Goal: Task Accomplishment & Management: Complete application form

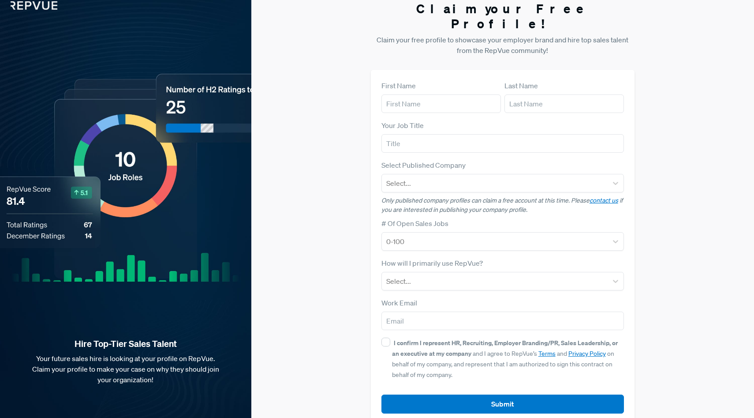
scroll to position [11, 0]
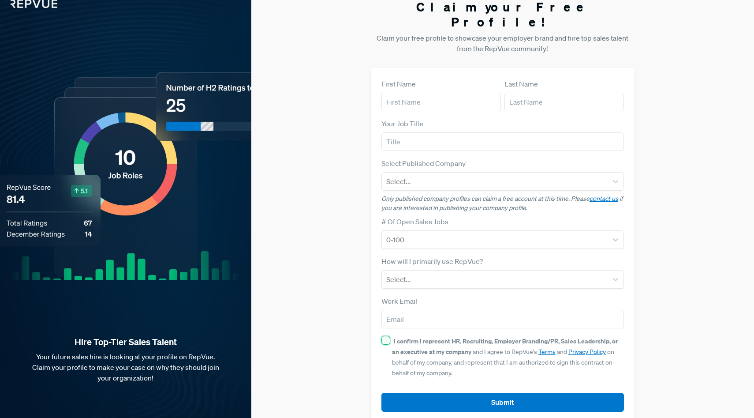
click at [386, 336] on input "I confirm I represent HR, Recruiting, Employer Branding/PR, Sales Leadership, o…" at bounding box center [386, 340] width 9 height 9
checkbox input "true"
click at [435, 93] on input "text" at bounding box center [442, 102] width 120 height 19
type input "Amrutha"
click at [516, 93] on input "text" at bounding box center [565, 102] width 120 height 19
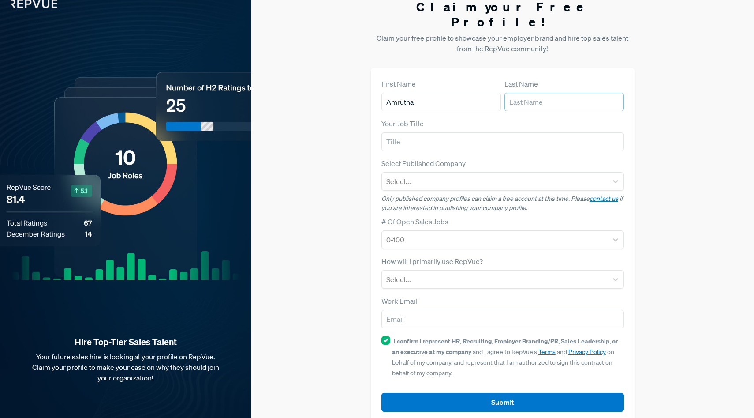
type input "CS"
click at [456, 132] on input "text" at bounding box center [503, 141] width 243 height 19
click at [457, 133] on input "text" at bounding box center [503, 141] width 243 height 19
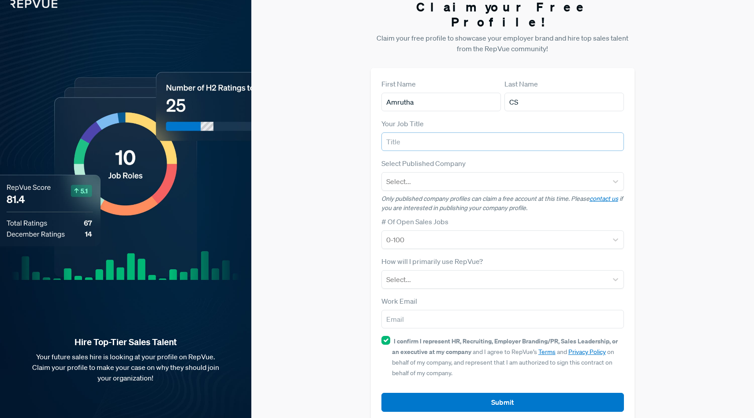
click at [457, 133] on input "text" at bounding box center [503, 141] width 243 height 19
type input "Talent Partner"
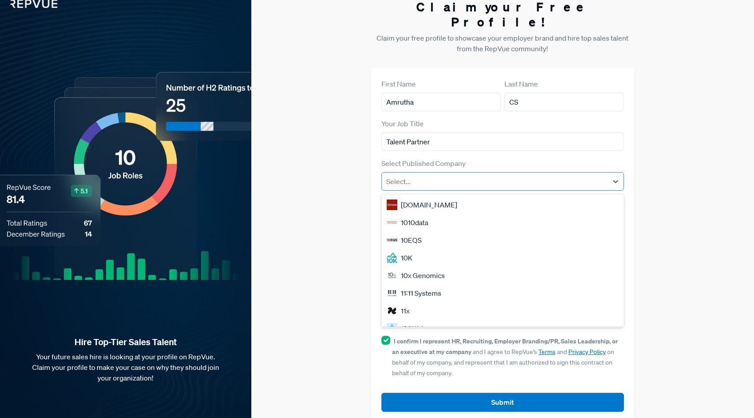
click at [453, 175] on div at bounding box center [494, 181] width 217 height 12
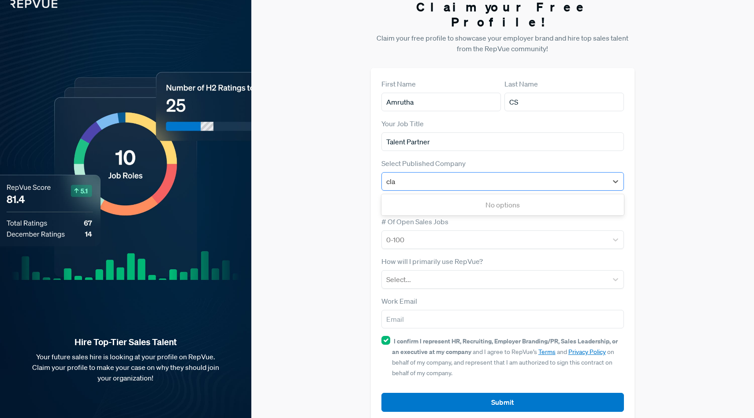
type input "claz"
click at [453, 196] on div "Clazar" at bounding box center [503, 205] width 243 height 18
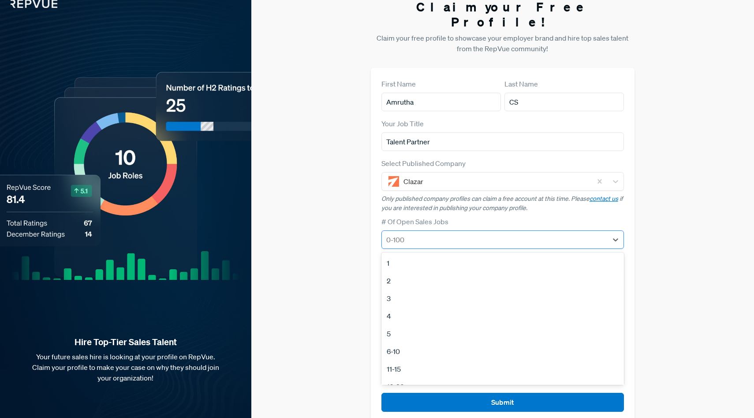
click at [451, 233] on div at bounding box center [494, 239] width 217 height 12
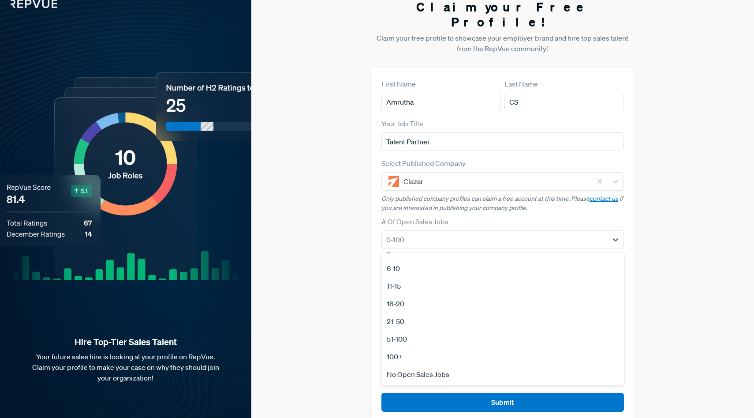
click at [401, 330] on div "51-100" at bounding box center [503, 339] width 243 height 18
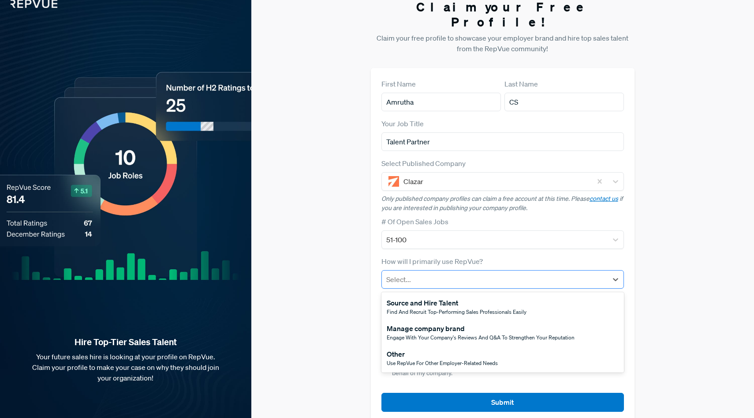
click at [412, 273] on div at bounding box center [494, 279] width 217 height 12
click at [415, 297] on div "Source and Hire Talent" at bounding box center [457, 302] width 140 height 11
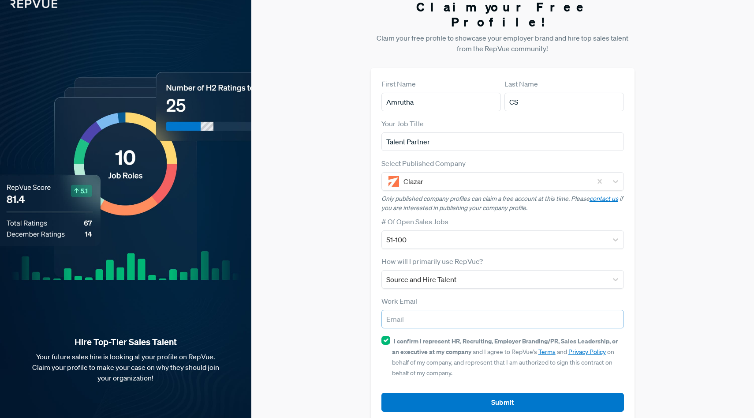
click at [414, 310] on input "email" at bounding box center [503, 319] width 243 height 19
type input "amrutha.cs@clazar.io"
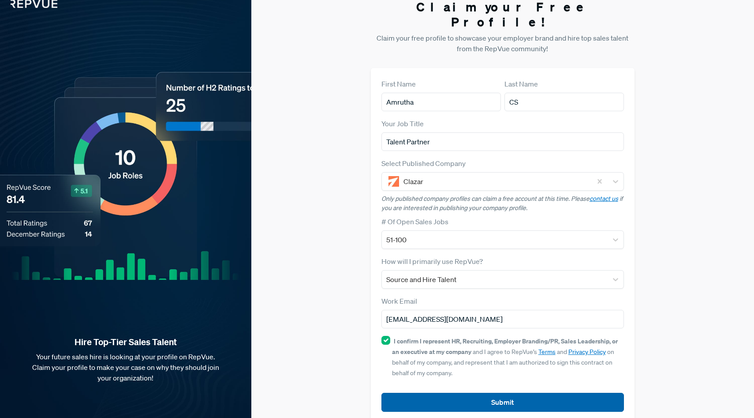
click at [444, 393] on button "Submit" at bounding box center [503, 402] width 243 height 19
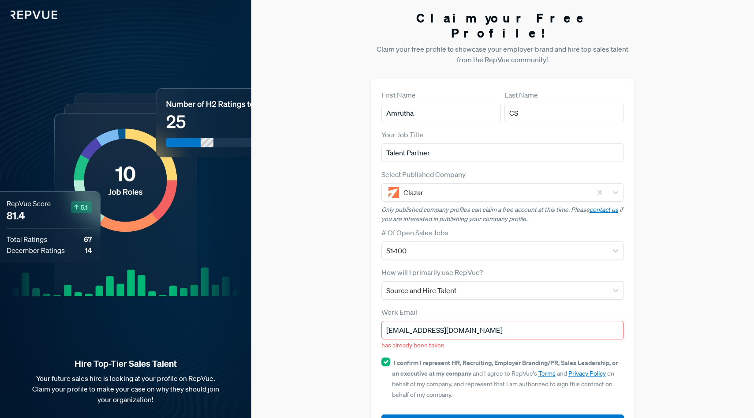
scroll to position [22, 0]
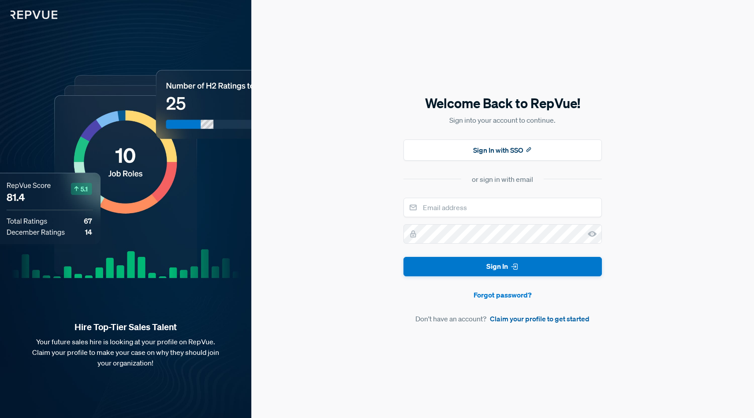
click at [541, 319] on link "Claim your profile to get started" at bounding box center [540, 318] width 100 height 11
click at [457, 153] on button "Sign In with SSO" at bounding box center [503, 149] width 198 height 21
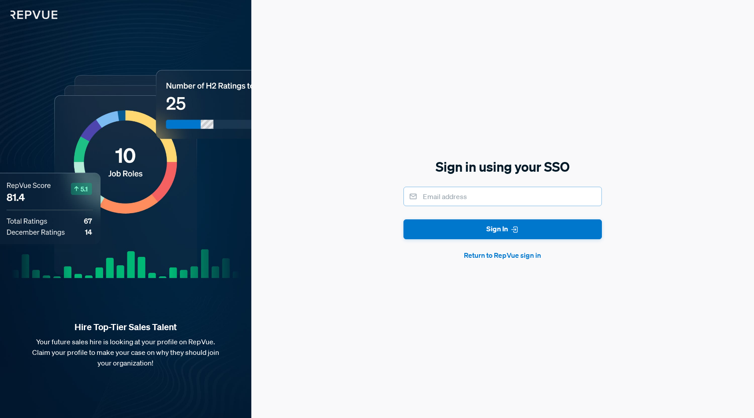
click at [452, 196] on input "email" at bounding box center [503, 196] width 198 height 19
type input "amrutha.cs@clazar.io"
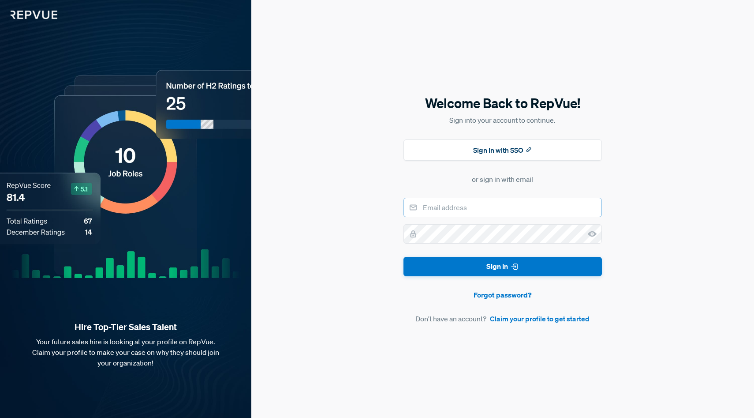
click at [457, 200] on input "email" at bounding box center [503, 207] width 198 height 19
type input "amrutha.cs@clazar.io"
click at [500, 297] on link "Forgot password?" at bounding box center [503, 294] width 198 height 11
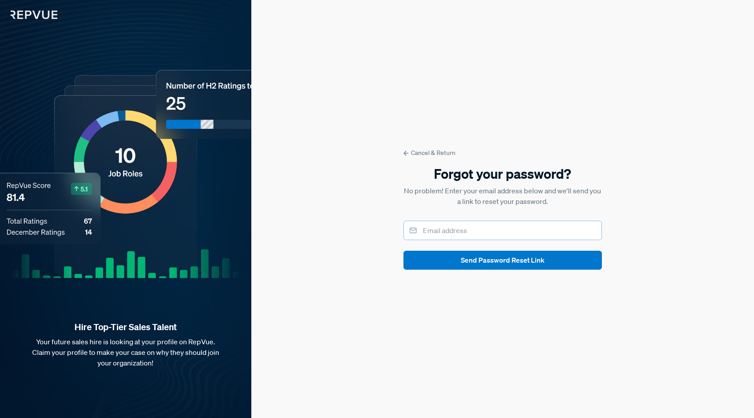
click at [462, 226] on input "email" at bounding box center [503, 230] width 198 height 19
type input "amrutha.cs@clazar.io"
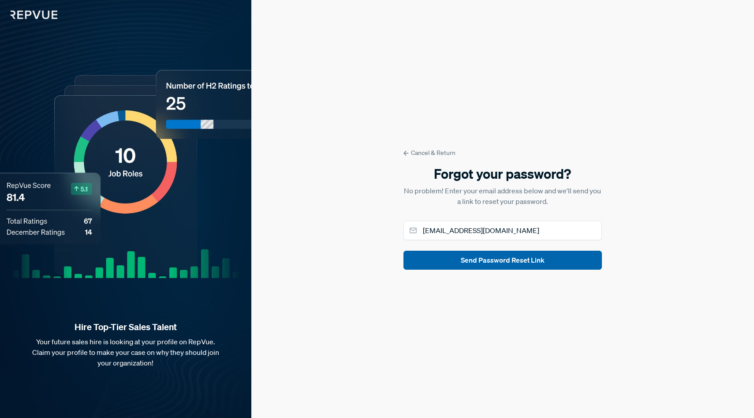
click at [472, 255] on button "Send Password Reset Link" at bounding box center [503, 260] width 198 height 19
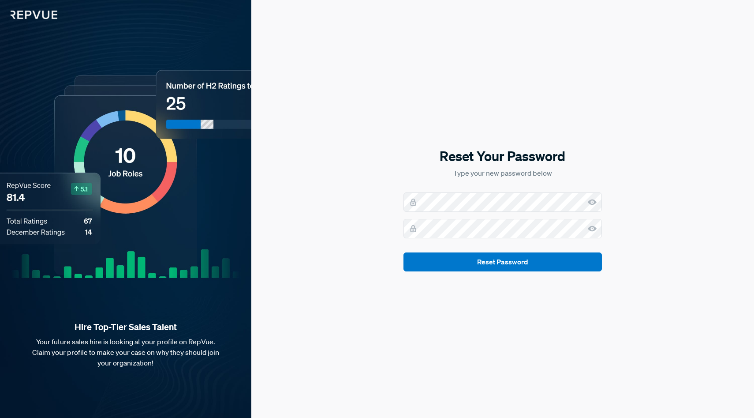
click at [591, 202] on use at bounding box center [592, 202] width 9 height 6
click at [593, 230] on use at bounding box center [592, 228] width 9 height 6
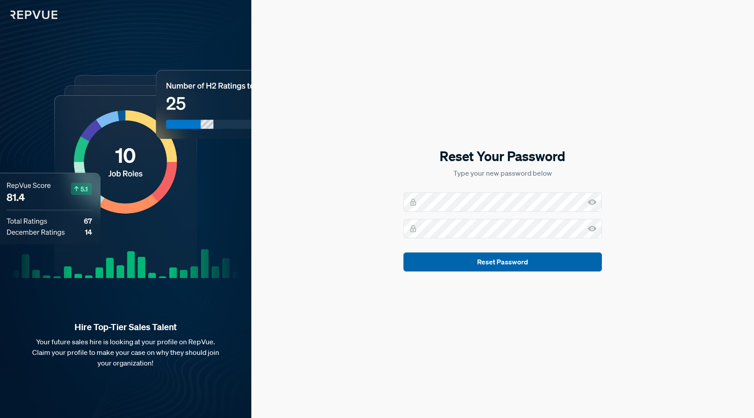
click at [550, 265] on button "Reset Password" at bounding box center [503, 261] width 198 height 19
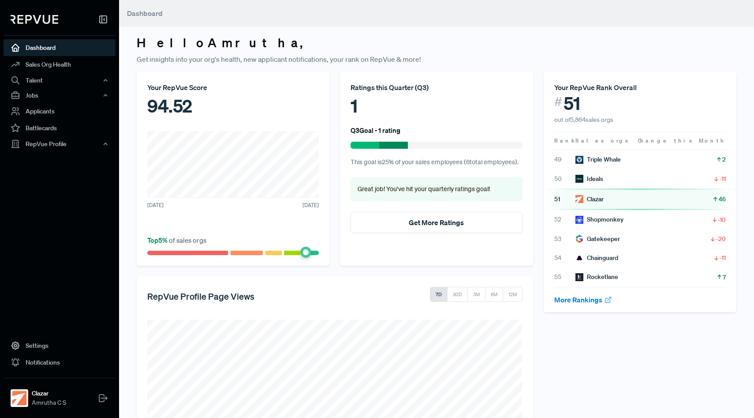
click at [601, 198] on div "Clazar" at bounding box center [590, 199] width 28 height 9
click at [566, 201] on span "51" at bounding box center [564, 199] width 21 height 9
click at [589, 201] on div "Clazar" at bounding box center [590, 199] width 28 height 9
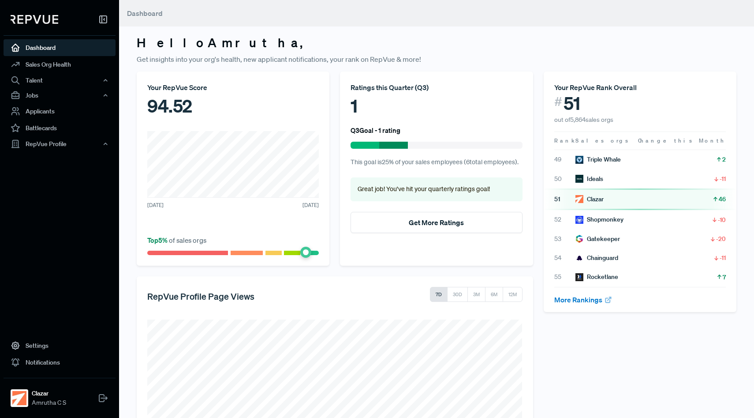
click at [634, 197] on article "51 Clazar 46" at bounding box center [640, 199] width 172 height 9
click at [98, 76] on div "Talent" at bounding box center [60, 80] width 112 height 15
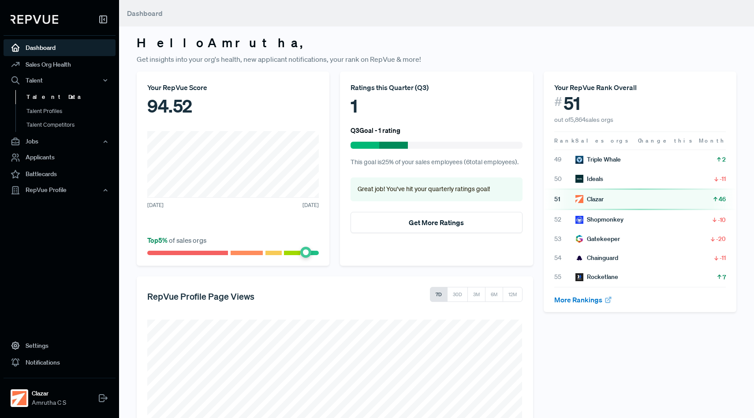
click at [55, 98] on link "Talent Data" at bounding box center [71, 97] width 112 height 14
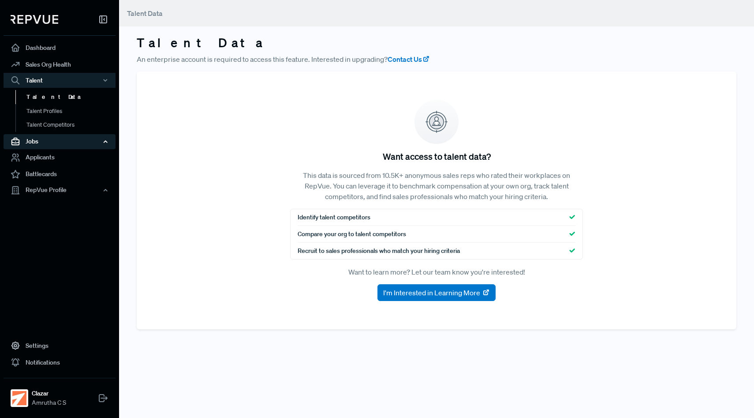
click at [28, 146] on div "Jobs" at bounding box center [60, 141] width 112 height 15
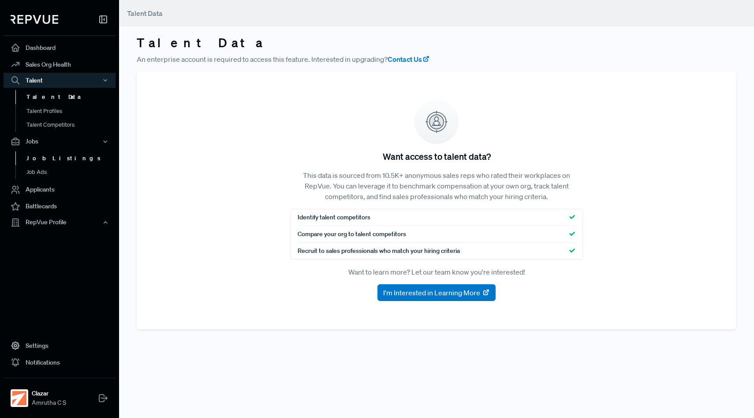
click at [42, 160] on link "Job Listings" at bounding box center [71, 158] width 112 height 14
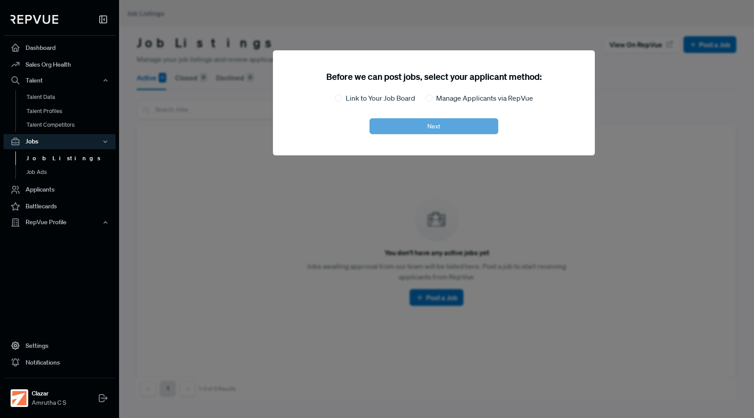
click at [364, 102] on label "Link to Your Job Board" at bounding box center [380, 98] width 69 height 11
click at [342, 101] on input "Link to Your Job Board" at bounding box center [338, 97] width 7 height 7
radio input "true"
click at [387, 123] on button "Next" at bounding box center [434, 126] width 129 height 16
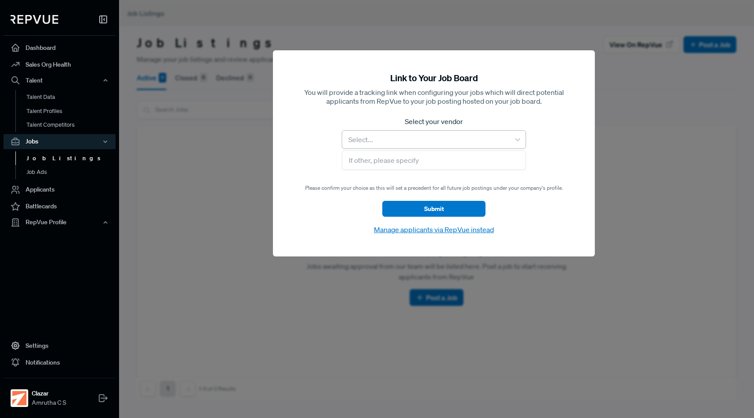
click at [391, 141] on div at bounding box center [426, 139] width 159 height 12
type input "s"
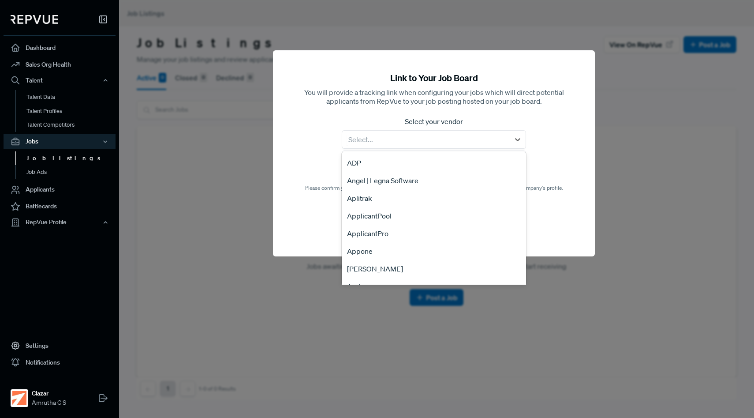
click at [367, 116] on div "Link to Your Job Board You will provide a tracking link when configuring your j…" at bounding box center [434, 153] width 322 height 206
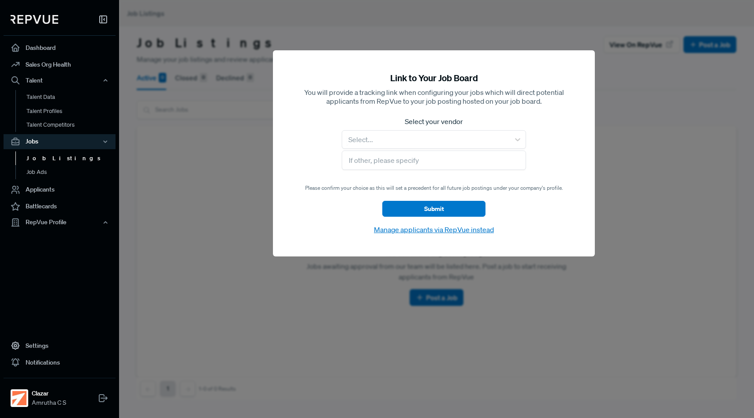
click at [408, 229] on button "Manage applicants via RepVue instead" at bounding box center [433, 229] width 125 height 11
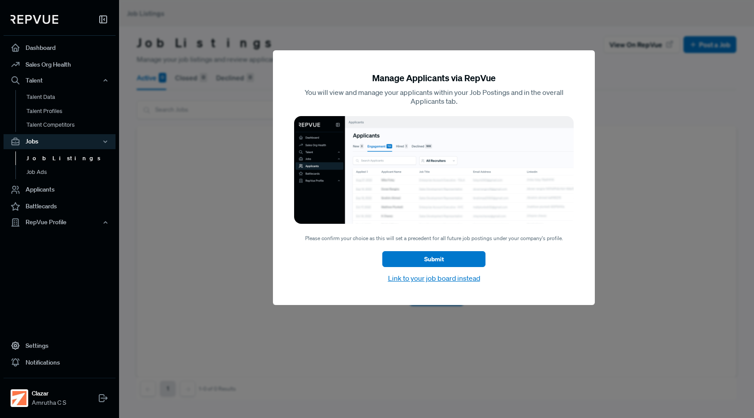
click at [432, 279] on button "Link to your job board instead" at bounding box center [433, 277] width 97 height 11
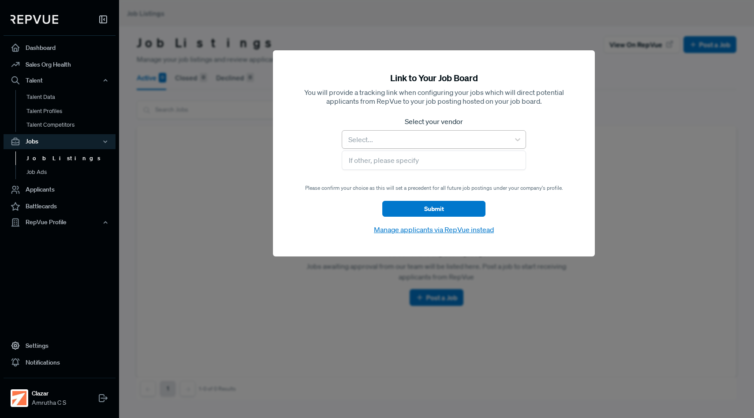
click at [417, 144] on div at bounding box center [426, 139] width 159 height 12
click at [319, 142] on div "Link to Your Job Board You will provide a tracking link when configuring your j…" at bounding box center [434, 153] width 322 height 206
click at [416, 228] on button "Manage applicants via RepVue instead" at bounding box center [433, 229] width 125 height 11
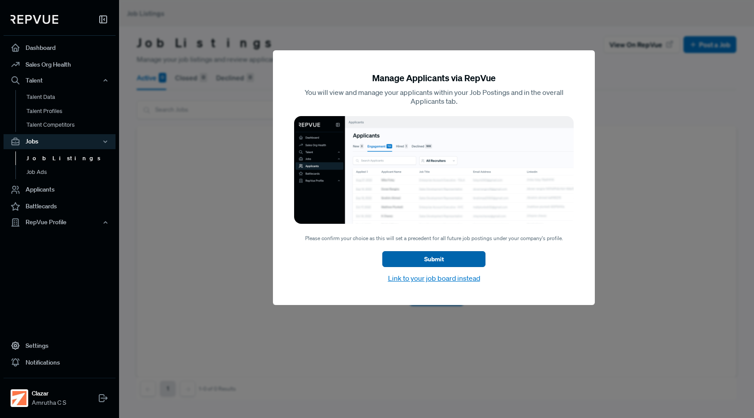
click at [425, 263] on button "Submit" at bounding box center [433, 259] width 103 height 16
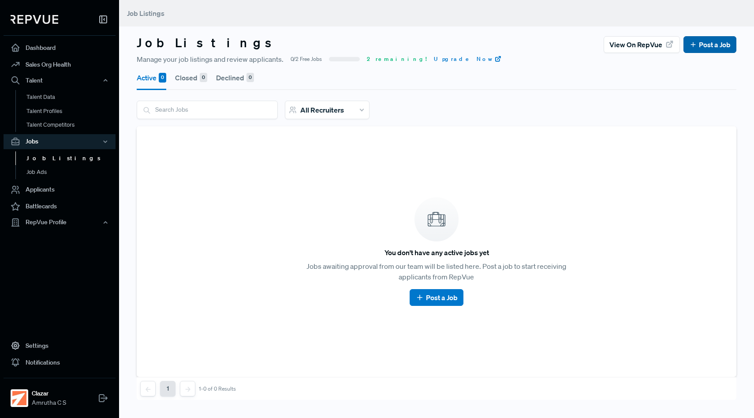
click at [707, 45] on link "Post a Job" at bounding box center [709, 44] width 41 height 11
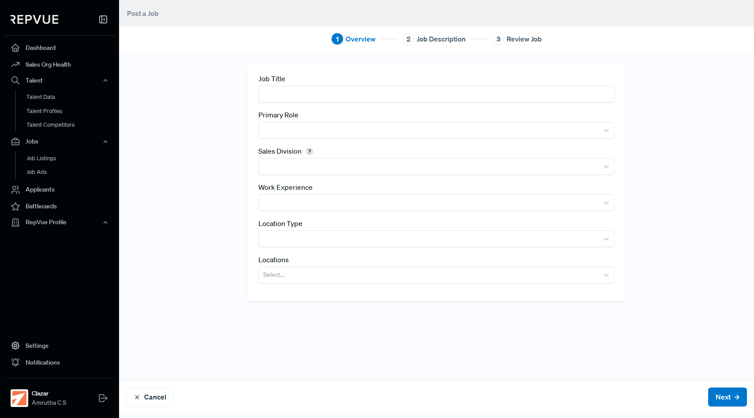
click at [408, 91] on input "text" at bounding box center [436, 94] width 356 height 16
click at [291, 97] on input "text" at bounding box center [436, 94] width 356 height 16
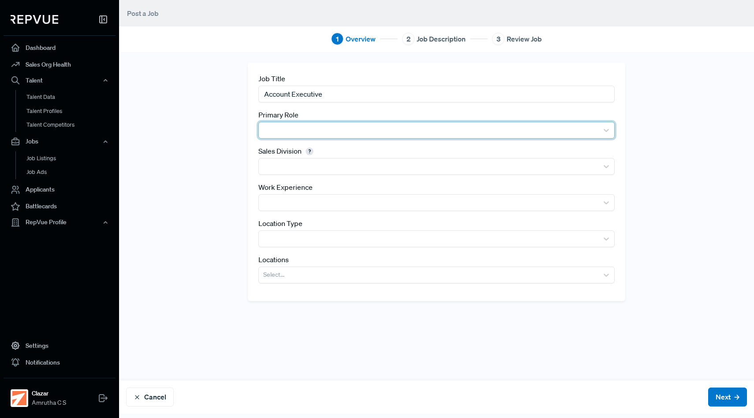
type input "Account Executive"
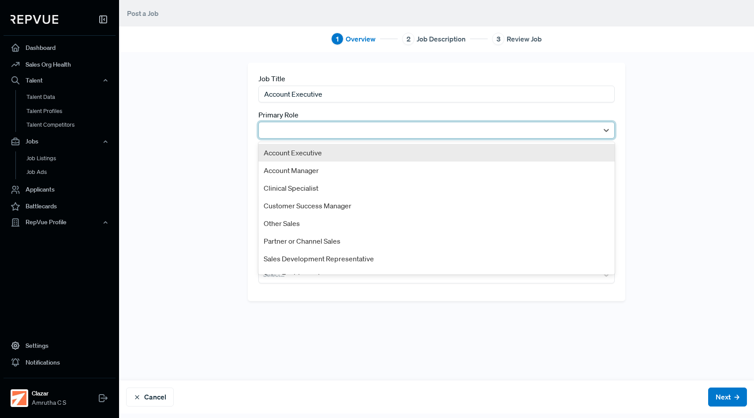
click at [275, 125] on div at bounding box center [428, 130] width 331 height 12
click at [283, 155] on div "Account Executive" at bounding box center [436, 153] width 356 height 18
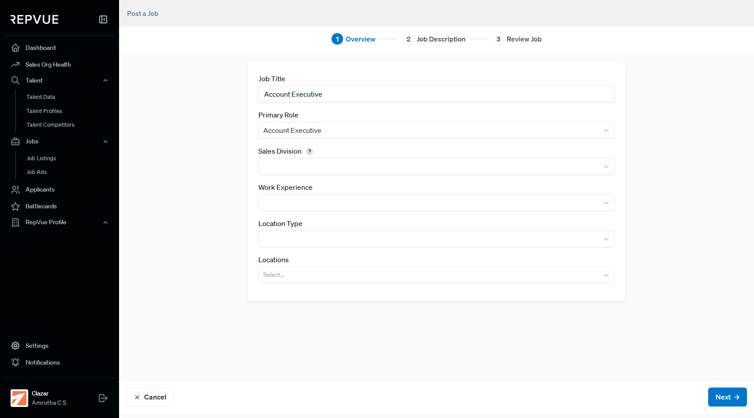
click at [284, 175] on div "Job Title Account Executive Primary Role Account Executive Sales Division Work …" at bounding box center [437, 182] width 378 height 238
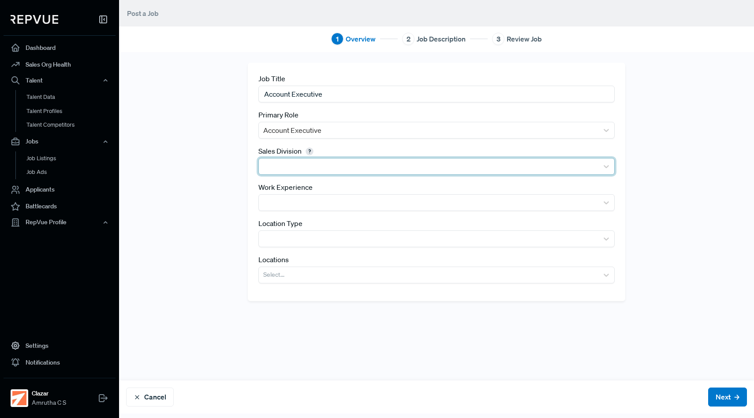
click at [284, 168] on div at bounding box center [428, 166] width 331 height 12
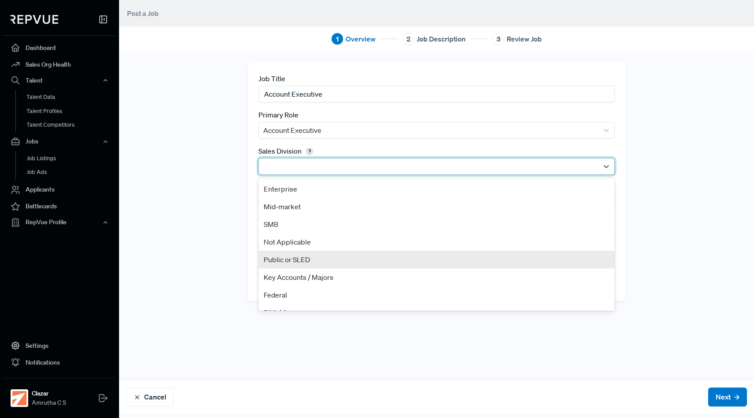
scroll to position [12, 0]
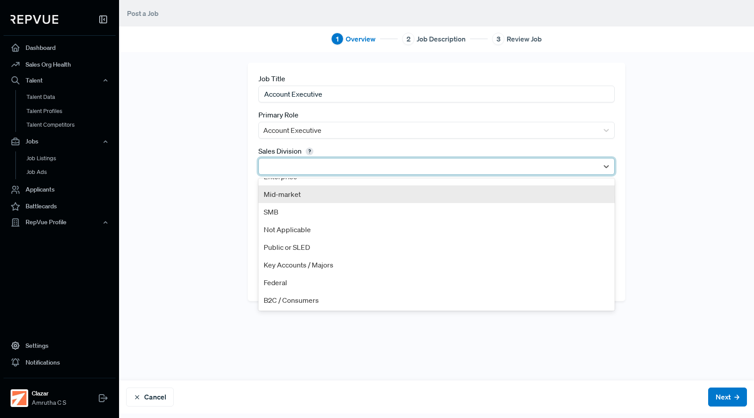
click at [293, 200] on div "Mid-market" at bounding box center [436, 194] width 356 height 18
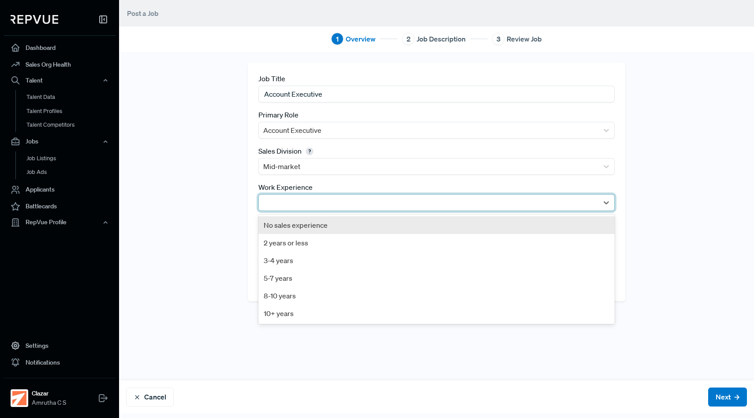
click at [293, 200] on div at bounding box center [428, 202] width 331 height 12
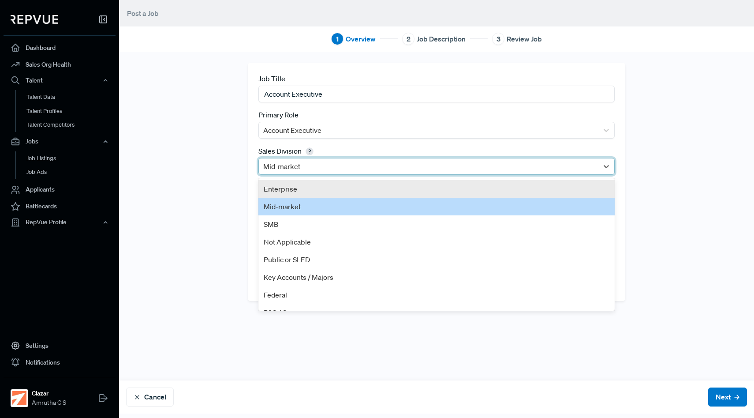
click at [290, 162] on div at bounding box center [428, 166] width 331 height 12
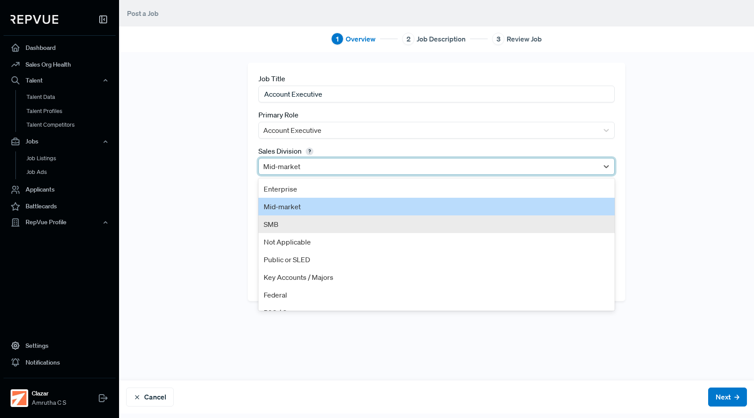
click at [292, 224] on div "SMB" at bounding box center [436, 224] width 356 height 18
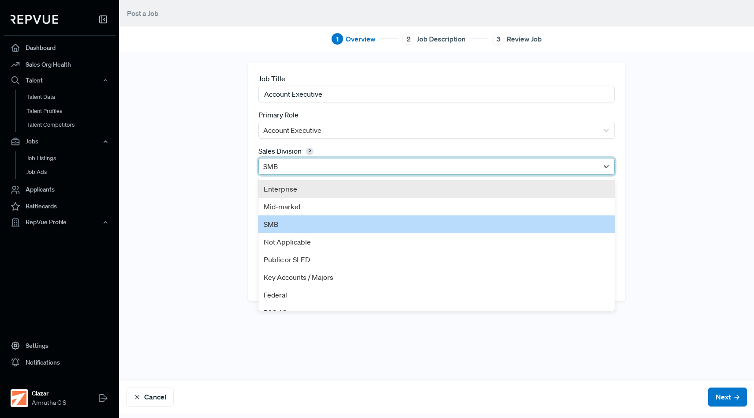
click at [296, 166] on div at bounding box center [428, 166] width 331 height 12
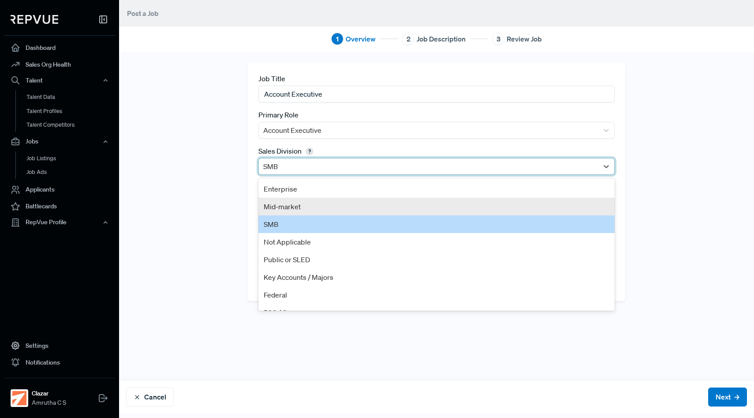
click at [294, 212] on div "Mid-market" at bounding box center [436, 207] width 356 height 18
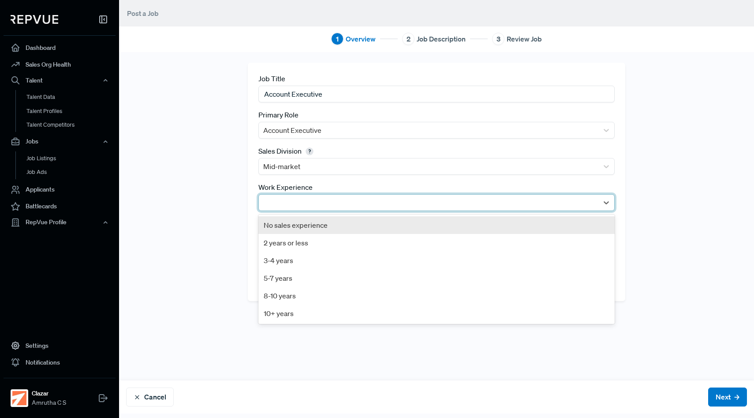
click at [290, 201] on div at bounding box center [428, 202] width 331 height 12
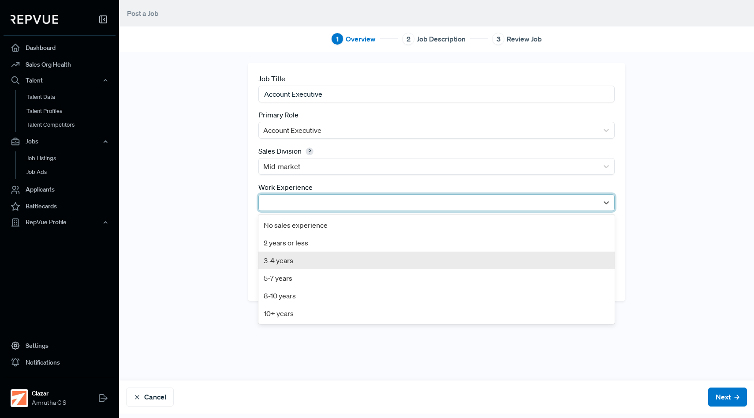
click at [295, 265] on div "3-4 years" at bounding box center [436, 260] width 356 height 18
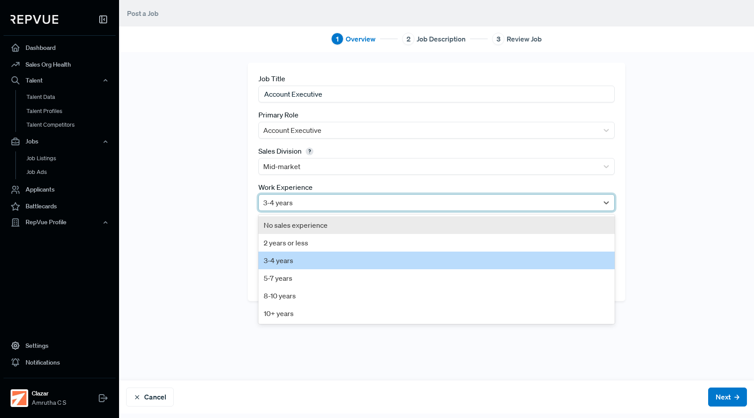
click at [313, 200] on div at bounding box center [428, 202] width 331 height 12
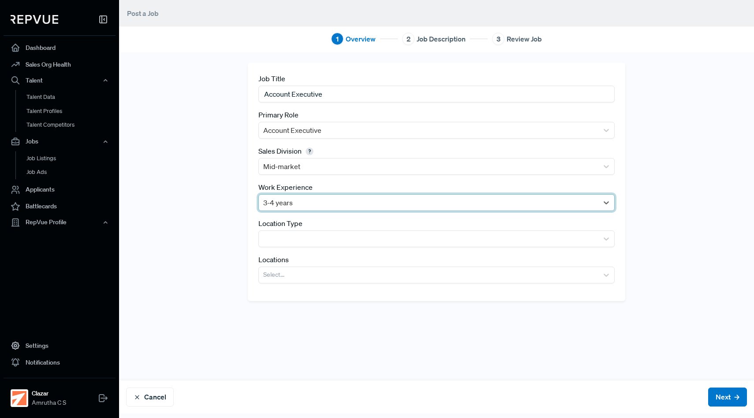
click at [313, 200] on div at bounding box center [428, 202] width 331 height 12
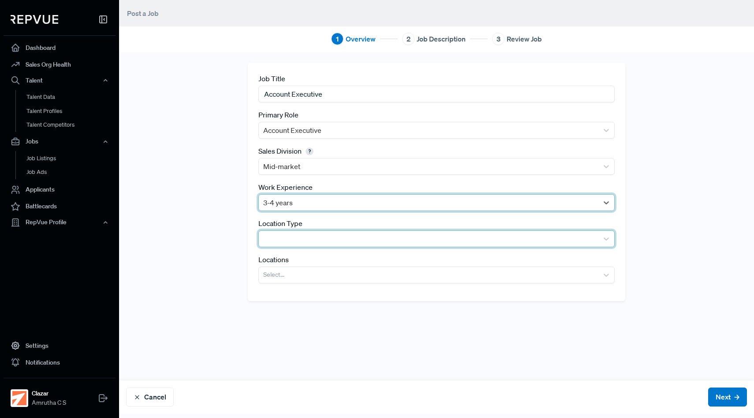
click at [310, 234] on div at bounding box center [428, 238] width 331 height 12
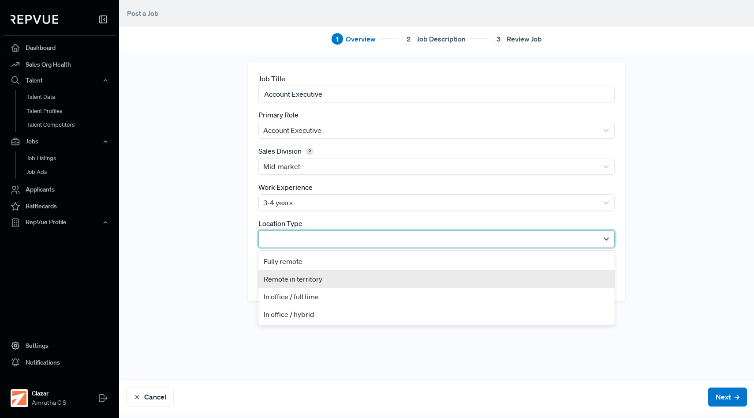
click at [315, 283] on div "Remote in territory" at bounding box center [436, 279] width 356 height 18
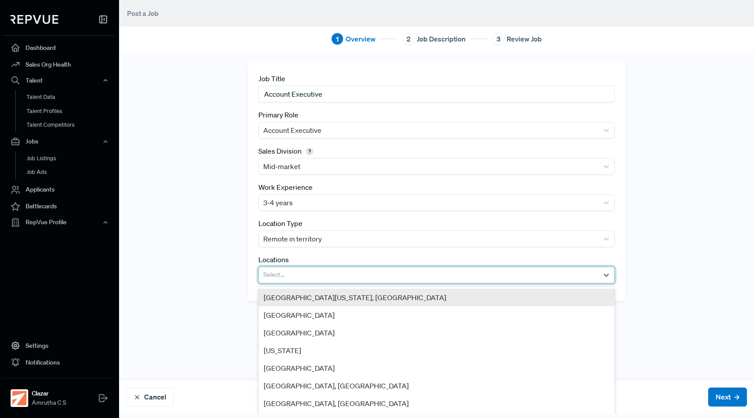
click at [307, 272] on div at bounding box center [428, 275] width 331 height 12
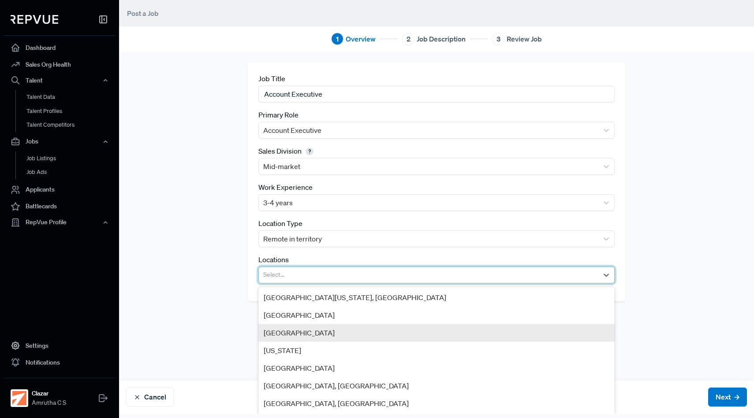
click at [311, 325] on div "[GEOGRAPHIC_DATA]" at bounding box center [436, 333] width 356 height 18
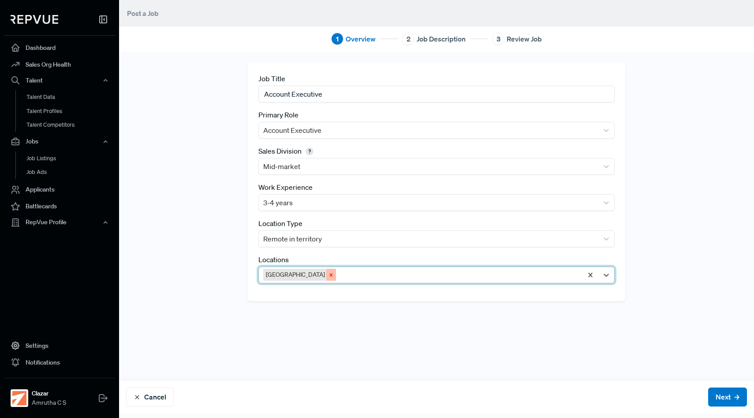
click at [333, 275] on icon "Remove Greater London Region" at bounding box center [331, 274] width 3 height 3
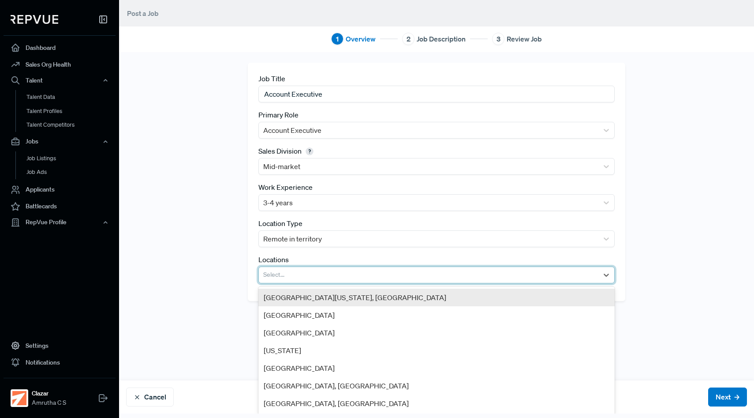
click at [322, 275] on div at bounding box center [428, 275] width 331 height 12
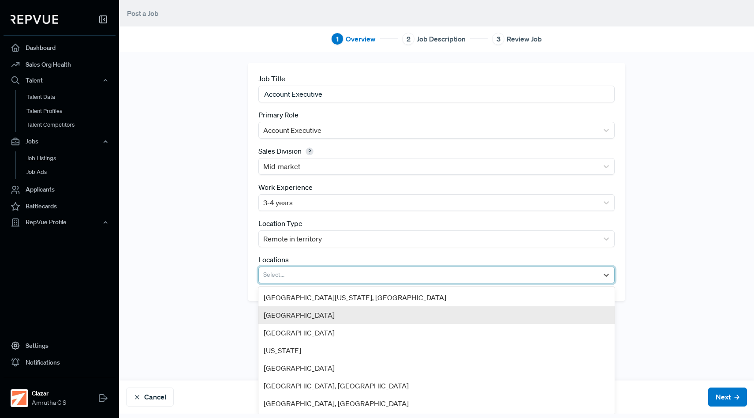
click at [317, 317] on div "[GEOGRAPHIC_DATA]" at bounding box center [436, 315] width 356 height 18
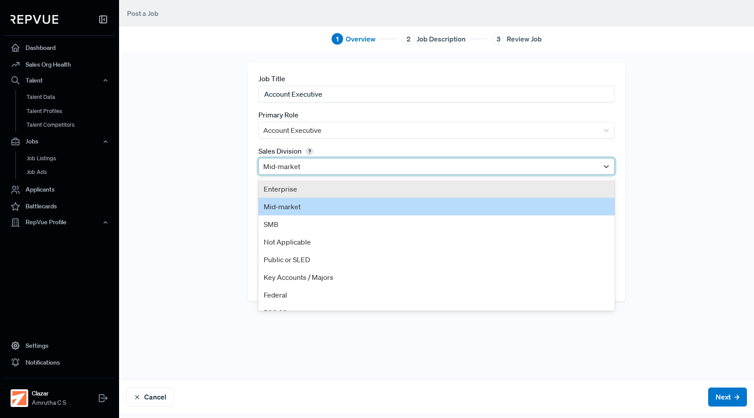
click at [319, 172] on div at bounding box center [428, 166] width 331 height 12
click at [315, 191] on div "Enterprise" at bounding box center [436, 189] width 356 height 18
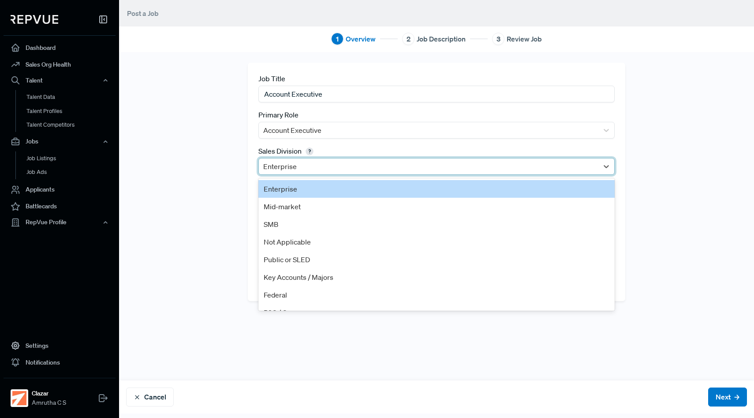
click at [315, 161] on div at bounding box center [428, 166] width 331 height 12
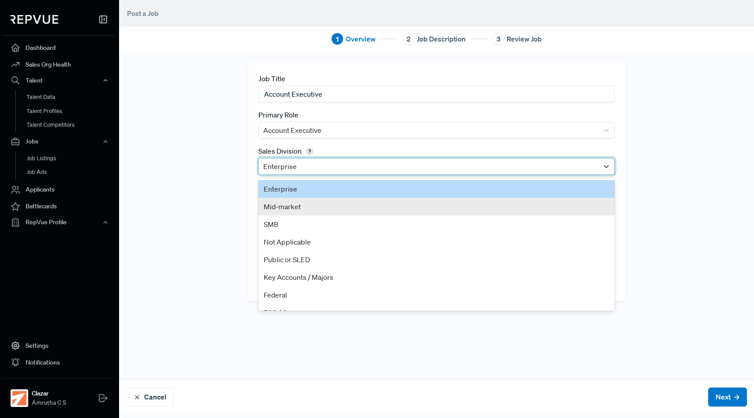
click at [313, 203] on div "Mid-market" at bounding box center [436, 207] width 356 height 18
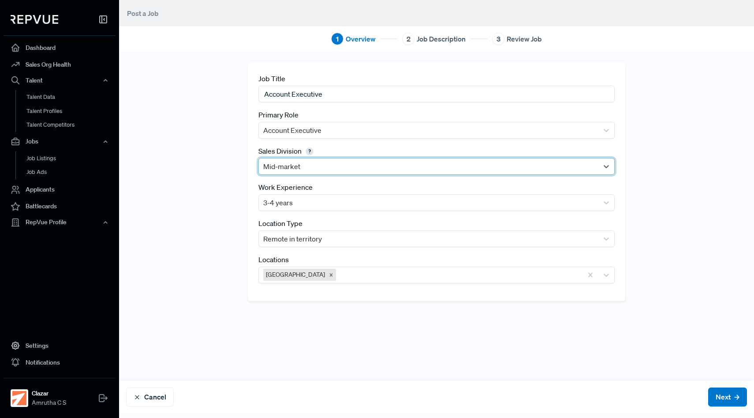
click at [311, 165] on div at bounding box center [428, 166] width 331 height 12
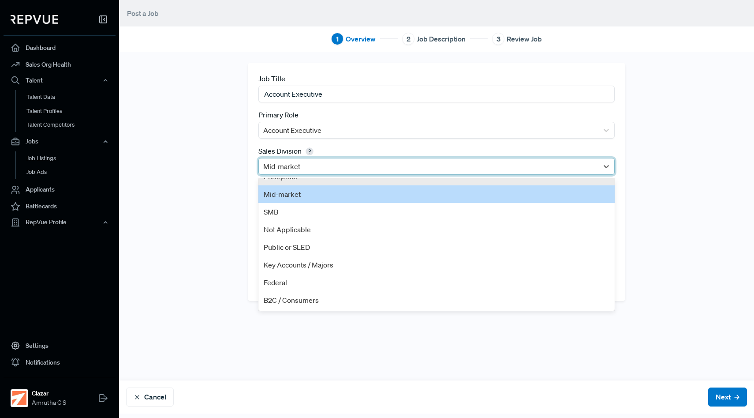
click at [228, 221] on div "Job Title Account Executive Primary Role Account Executive Sales Division optio…" at bounding box center [437, 216] width 582 height 307
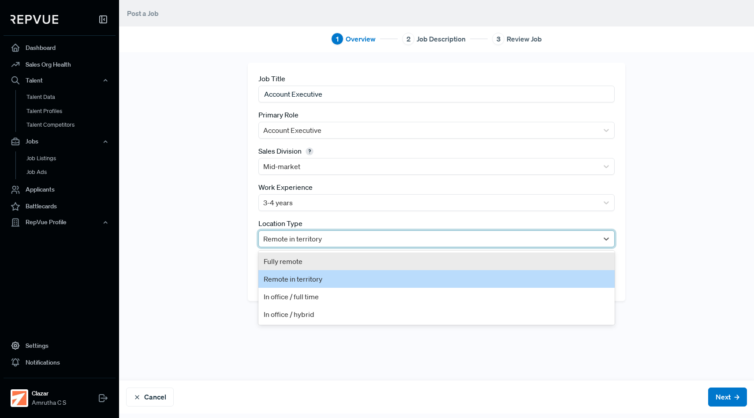
click at [286, 241] on div at bounding box center [428, 238] width 331 height 12
click at [288, 262] on div "Fully remote" at bounding box center [436, 261] width 356 height 18
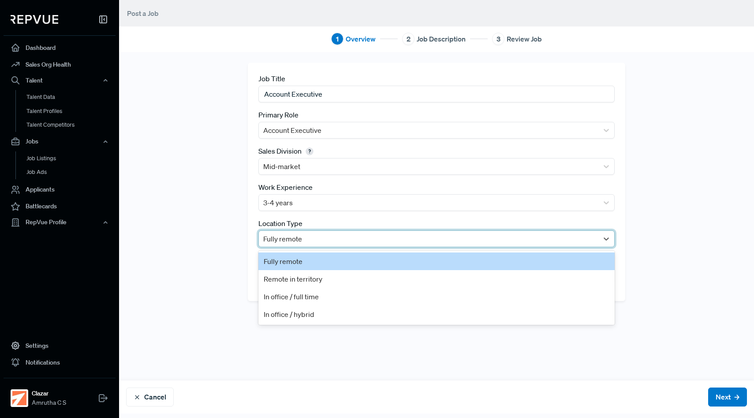
click at [293, 239] on div at bounding box center [428, 238] width 331 height 12
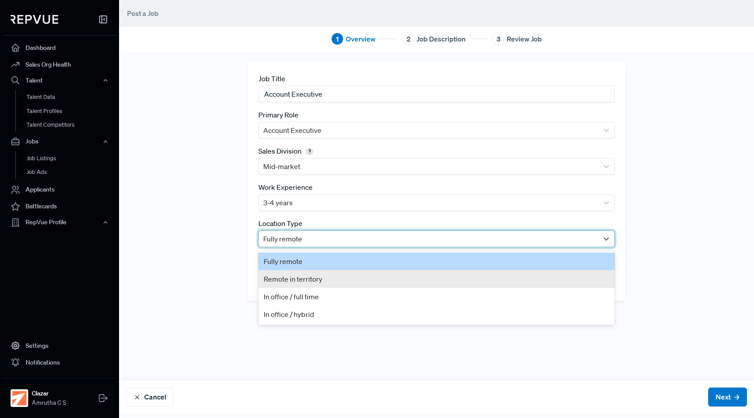
click at [295, 280] on div "Remote in territory" at bounding box center [436, 279] width 356 height 18
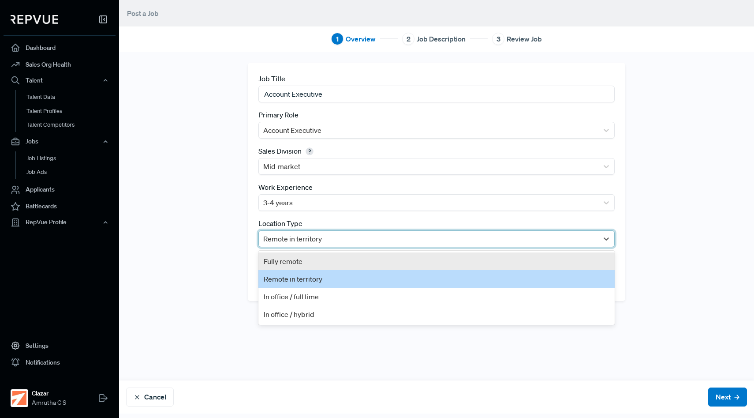
click at [312, 238] on div at bounding box center [428, 238] width 331 height 12
click at [313, 262] on div "Fully remote" at bounding box center [436, 261] width 356 height 18
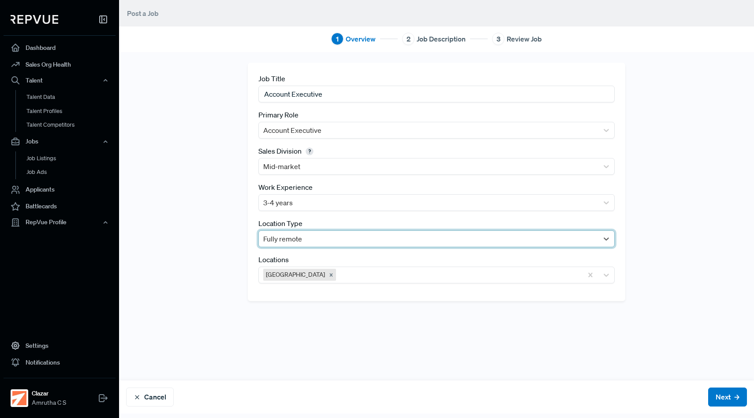
click at [200, 236] on div "Job Title Account Executive Primary Role Account Executive Sales Division Mid-m…" at bounding box center [437, 216] width 582 height 307
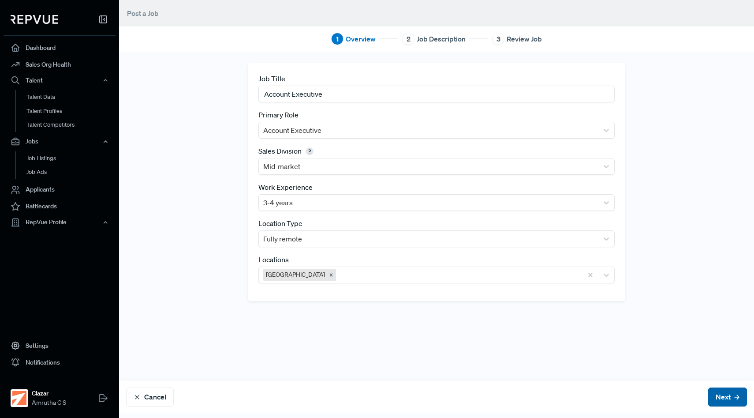
click at [739, 401] on button "Next" at bounding box center [727, 396] width 39 height 19
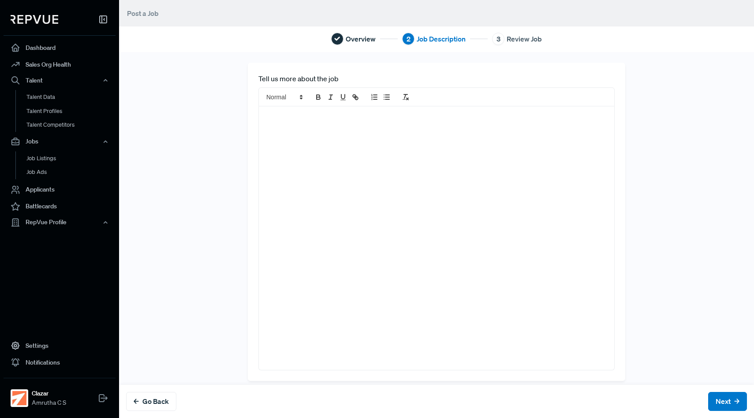
click at [481, 181] on div at bounding box center [437, 237] width 356 height 263
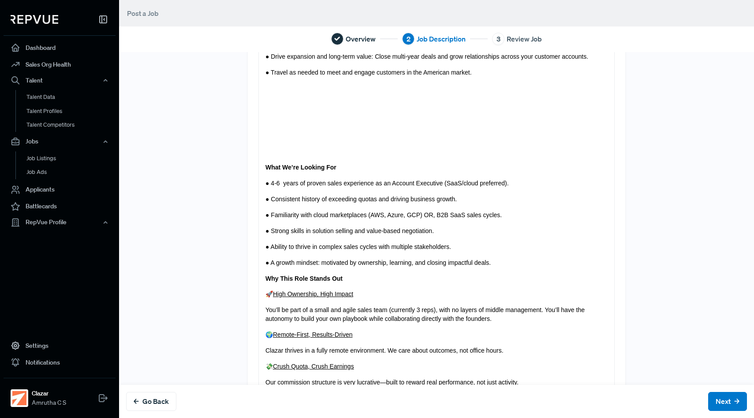
scroll to position [353, 0]
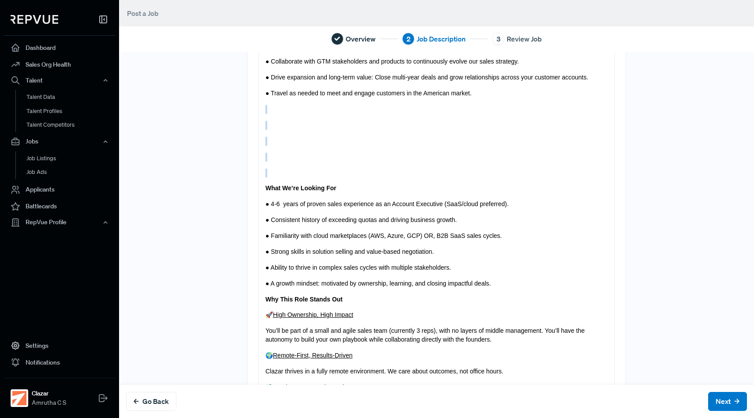
drag, startPoint x: 280, startPoint y: 110, endPoint x: 281, endPoint y: 176, distance: 65.7
click at [281, 176] on div "Role : Account Executive Job Location : [GEOGRAPHIC_DATA] Website - [DOMAIN_NAM…" at bounding box center [437, 126] width 356 height 747
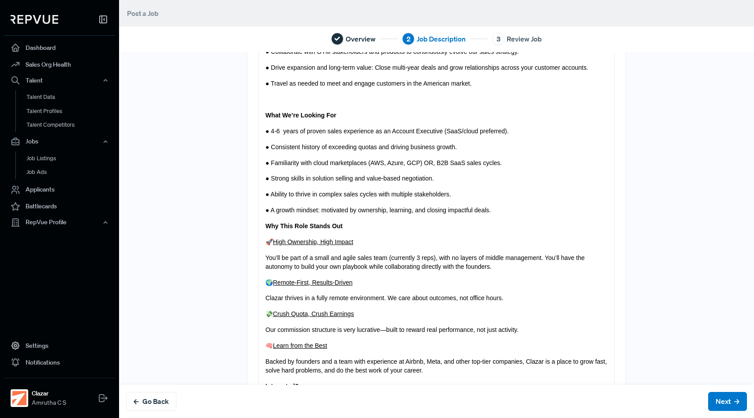
scroll to position [363, 0]
click at [508, 216] on div "Role : Account Executive Job Location : [GEOGRAPHIC_DATA] Website - [DOMAIN_NAM…" at bounding box center [437, 85] width 356 height 684
click at [501, 208] on p "● A growth mindset: motivated by ownership, learning, and closing impactful dea…" at bounding box center [437, 210] width 342 height 9
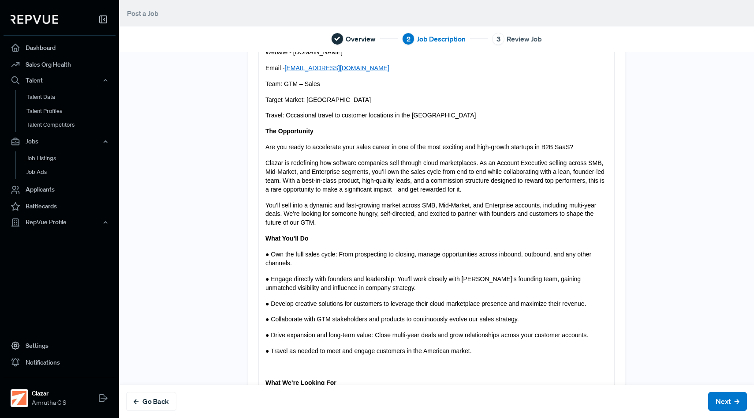
scroll to position [95, 0]
click at [331, 222] on p "You’ll sell into a dynamic and fast-growing market across SMB, Mid-Market, and …" at bounding box center [437, 215] width 342 height 26
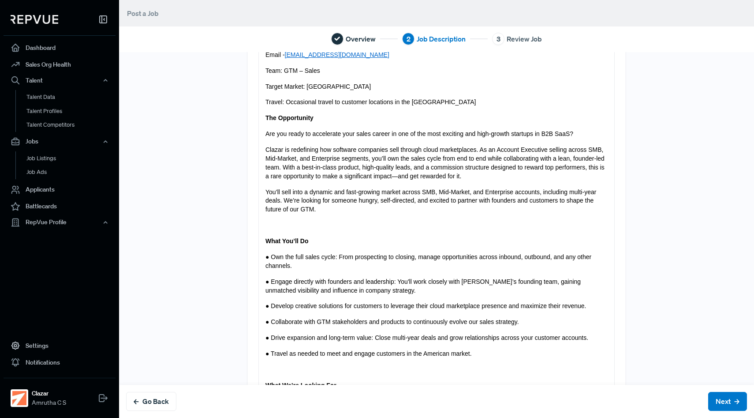
scroll to position [42, 0]
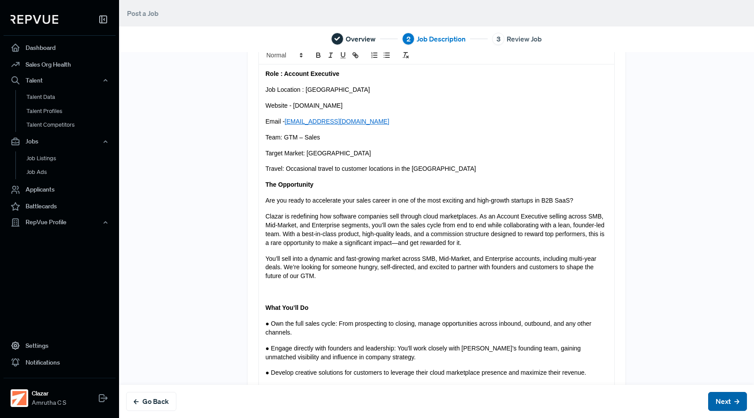
click at [727, 403] on button "Next" at bounding box center [727, 401] width 39 height 19
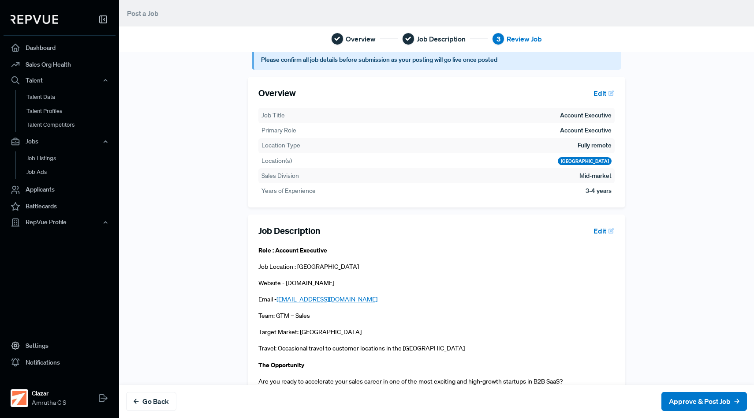
scroll to position [7, 0]
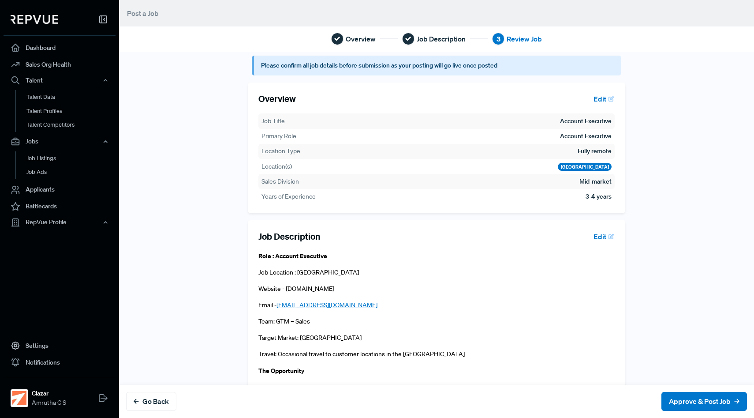
click at [338, 40] on icon at bounding box center [337, 39] width 6 height 6
click at [154, 404] on button "Go Back" at bounding box center [151, 401] width 50 height 19
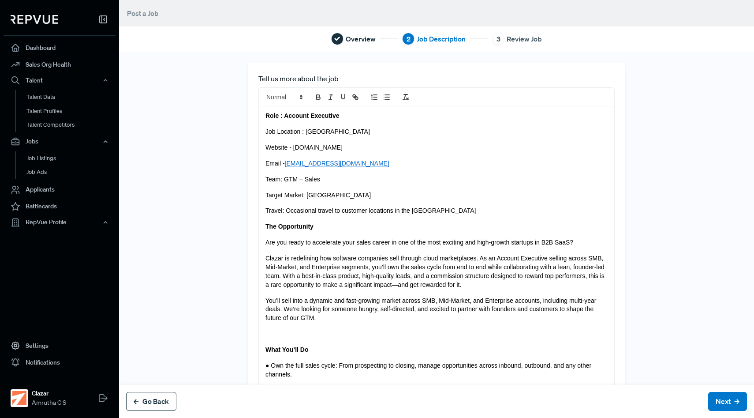
click at [154, 404] on button "Go Back" at bounding box center [151, 401] width 50 height 19
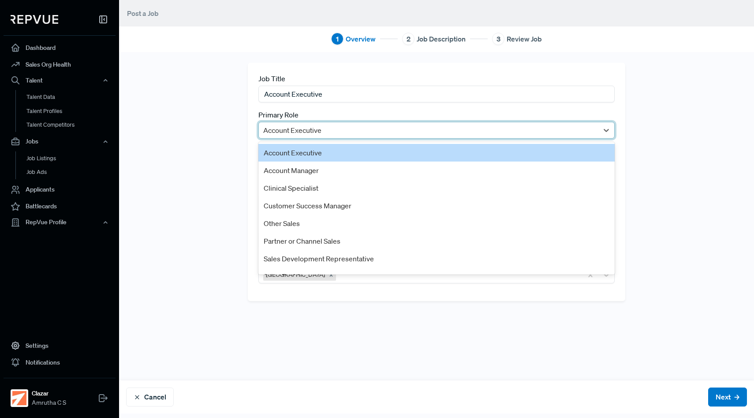
click at [336, 129] on div at bounding box center [428, 130] width 331 height 12
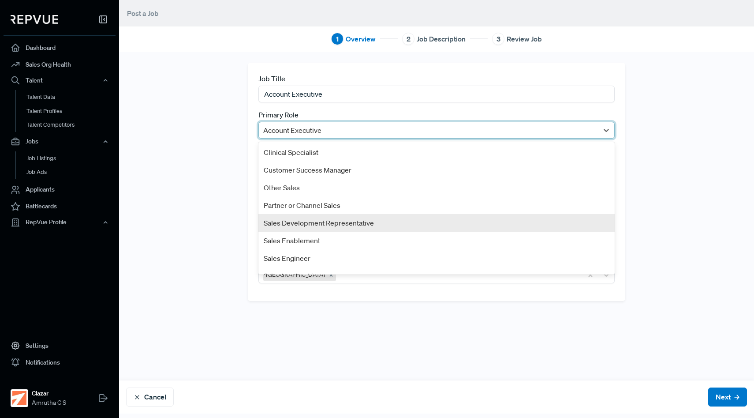
scroll to position [48, 0]
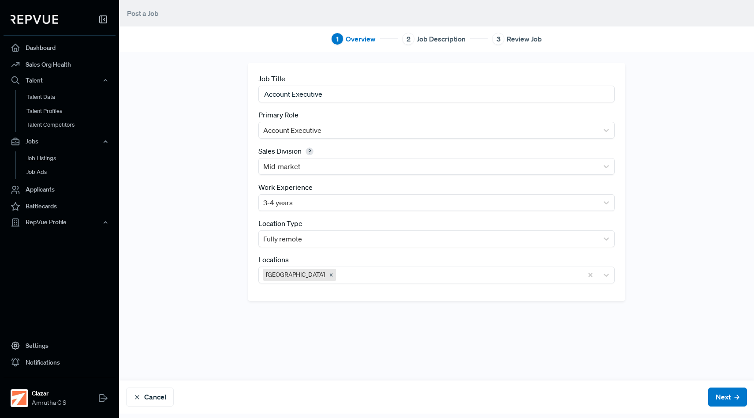
click at [331, 94] on input "Account Executive" at bounding box center [436, 94] width 356 height 16
type input "Account Executive - [GEOGRAPHIC_DATA]"
click at [727, 401] on button "Next" at bounding box center [727, 396] width 39 height 19
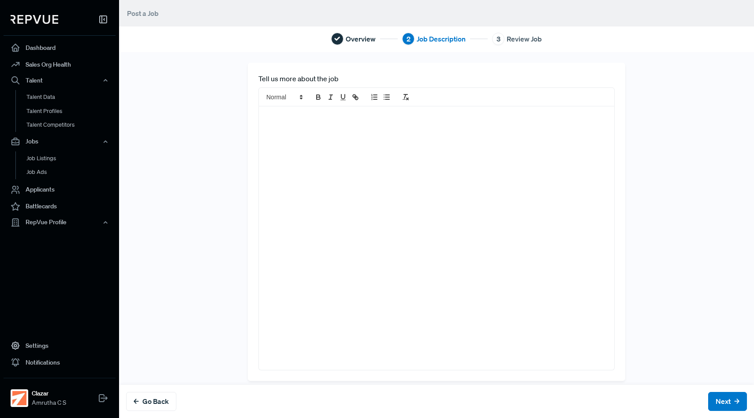
click at [362, 155] on div at bounding box center [437, 237] width 356 height 263
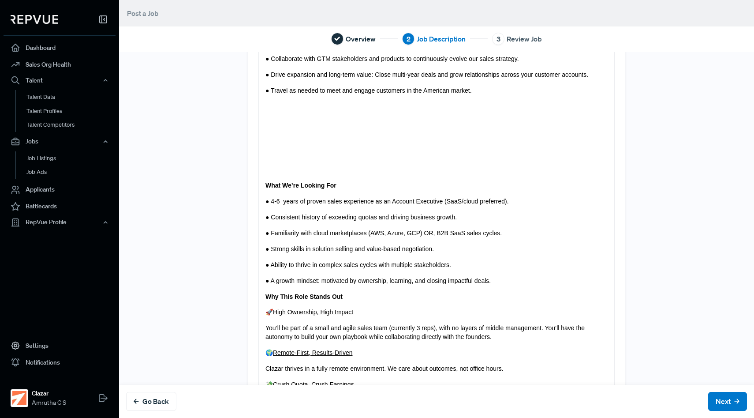
scroll to position [355, 0]
drag, startPoint x: 279, startPoint y: 107, endPoint x: 280, endPoint y: 172, distance: 64.4
click at [280, 172] on div "Role : Account Executive Job Location : [GEOGRAPHIC_DATA] Website - [DOMAIN_NAM…" at bounding box center [437, 124] width 356 height 747
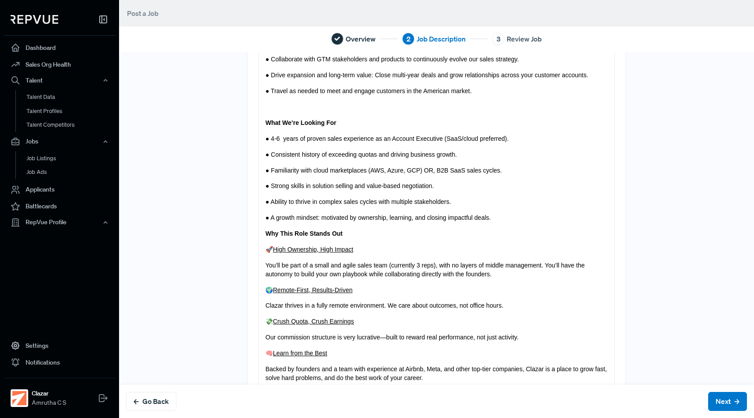
click at [512, 221] on p "● A growth mindset: motivated by ownership, learning, and closing impactful dea…" at bounding box center [437, 217] width 342 height 9
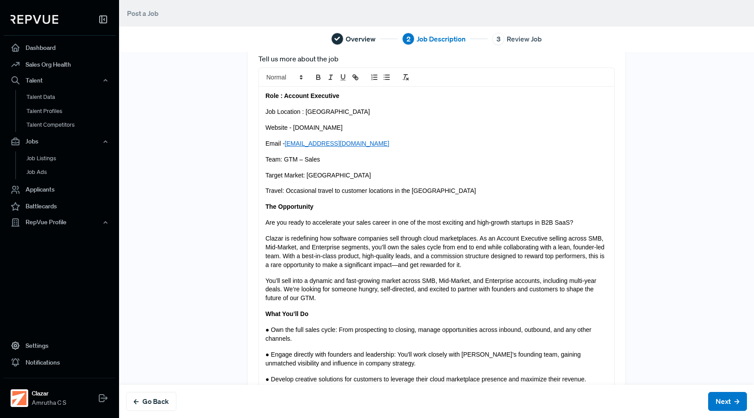
scroll to position [32, 0]
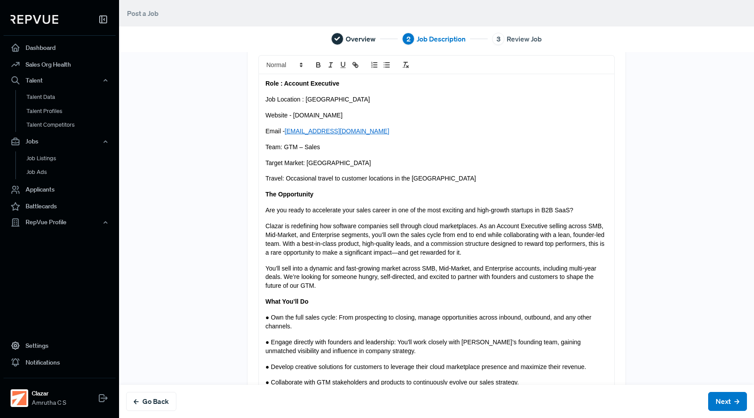
click at [340, 288] on p "You’ll sell into a dynamic and fast-growing market across SMB, Mid-Market, and …" at bounding box center [437, 277] width 342 height 26
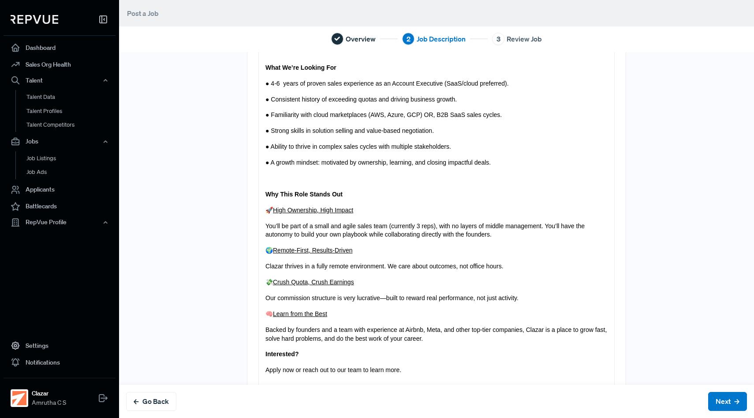
scroll to position [459, 0]
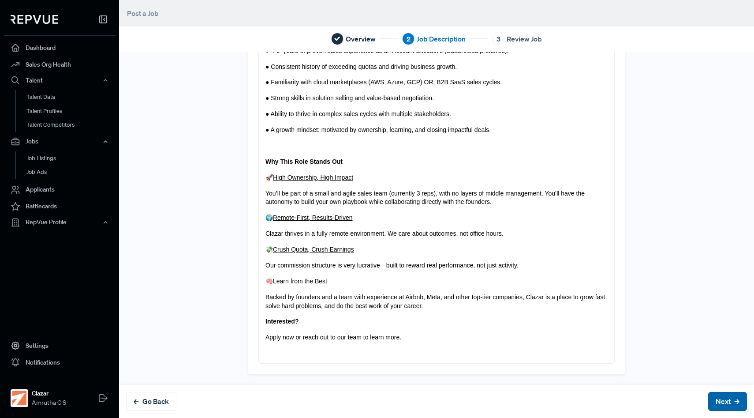
click at [737, 397] on button "Next" at bounding box center [727, 401] width 39 height 19
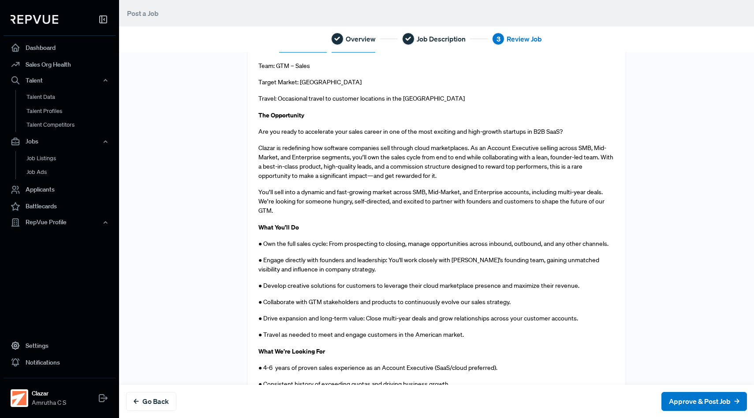
scroll to position [561, 0]
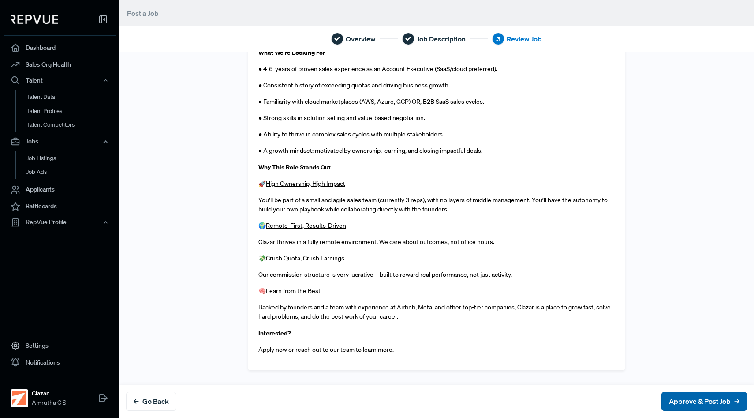
click at [676, 401] on button "Approve & Post Job" at bounding box center [705, 401] width 86 height 19
